Goal: Transaction & Acquisition: Book appointment/travel/reservation

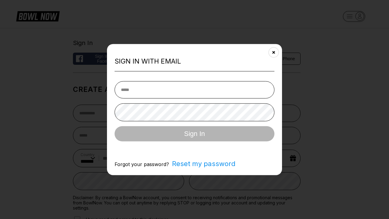
select select "**"
type input "**********"
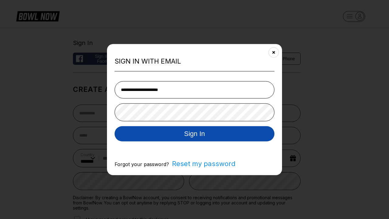
click at [195, 134] on button "Sign In" at bounding box center [195, 133] width 160 height 15
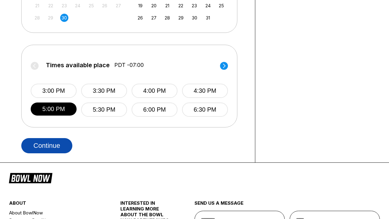
click at [47, 145] on button "Continue" at bounding box center [46, 145] width 51 height 15
